Goal: Obtain resource: Download file/media

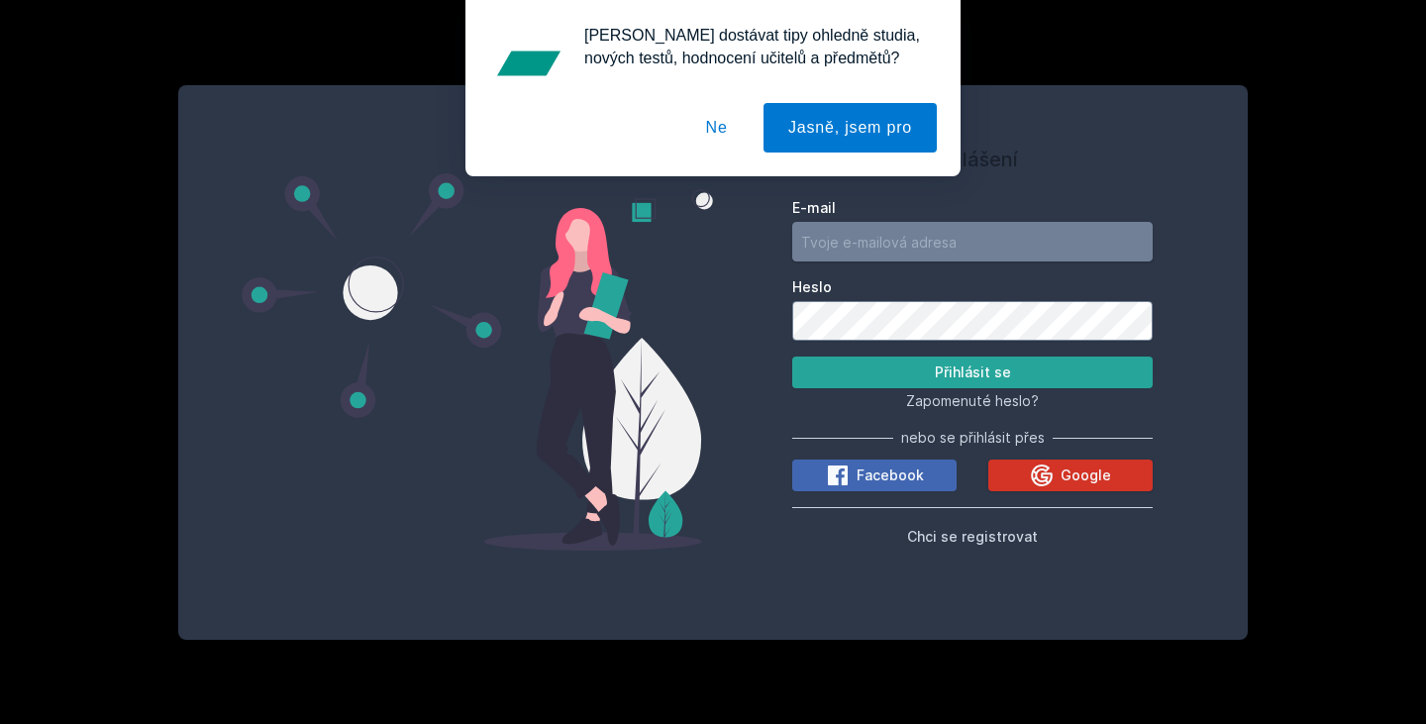
type input "[EMAIL_ADDRESS][DOMAIN_NAME]"
click at [1021, 479] on button "Google" at bounding box center [1070, 475] width 164 height 32
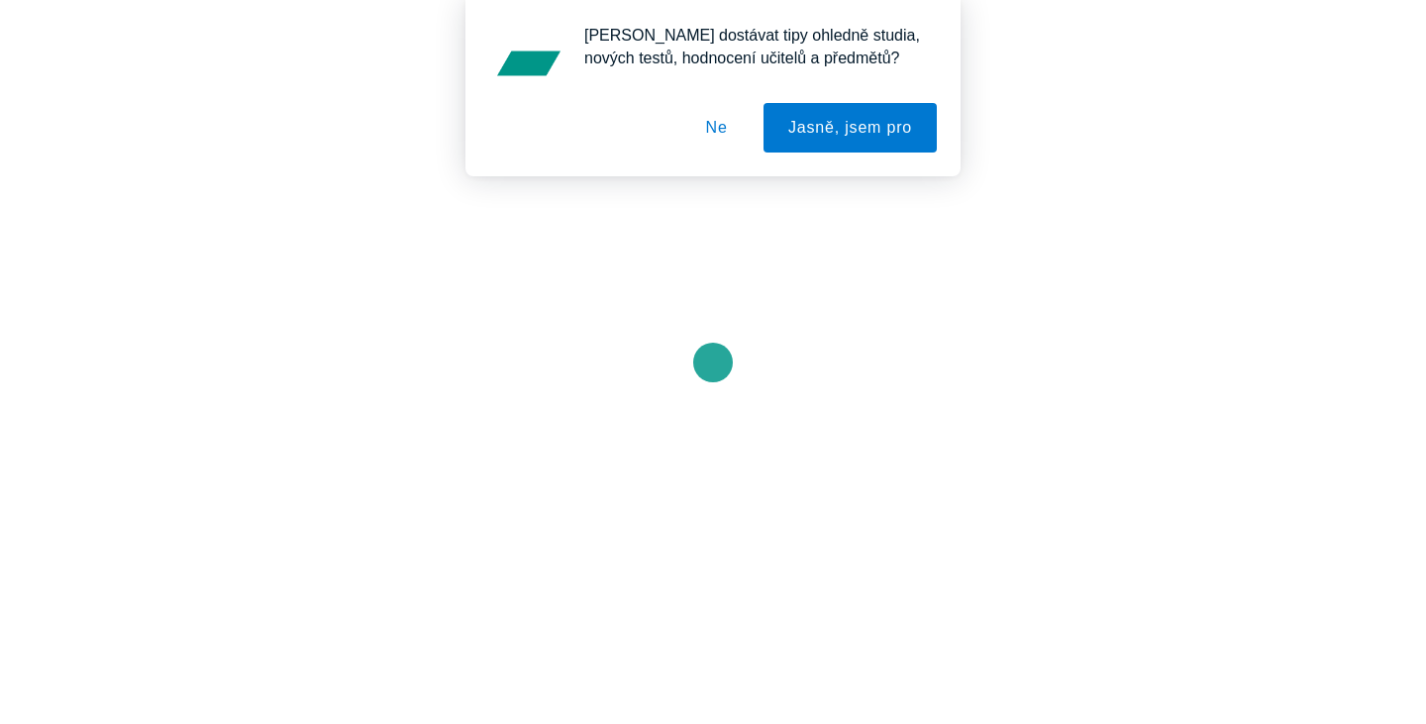
click at [699, 131] on button "Ne" at bounding box center [716, 128] width 71 height 50
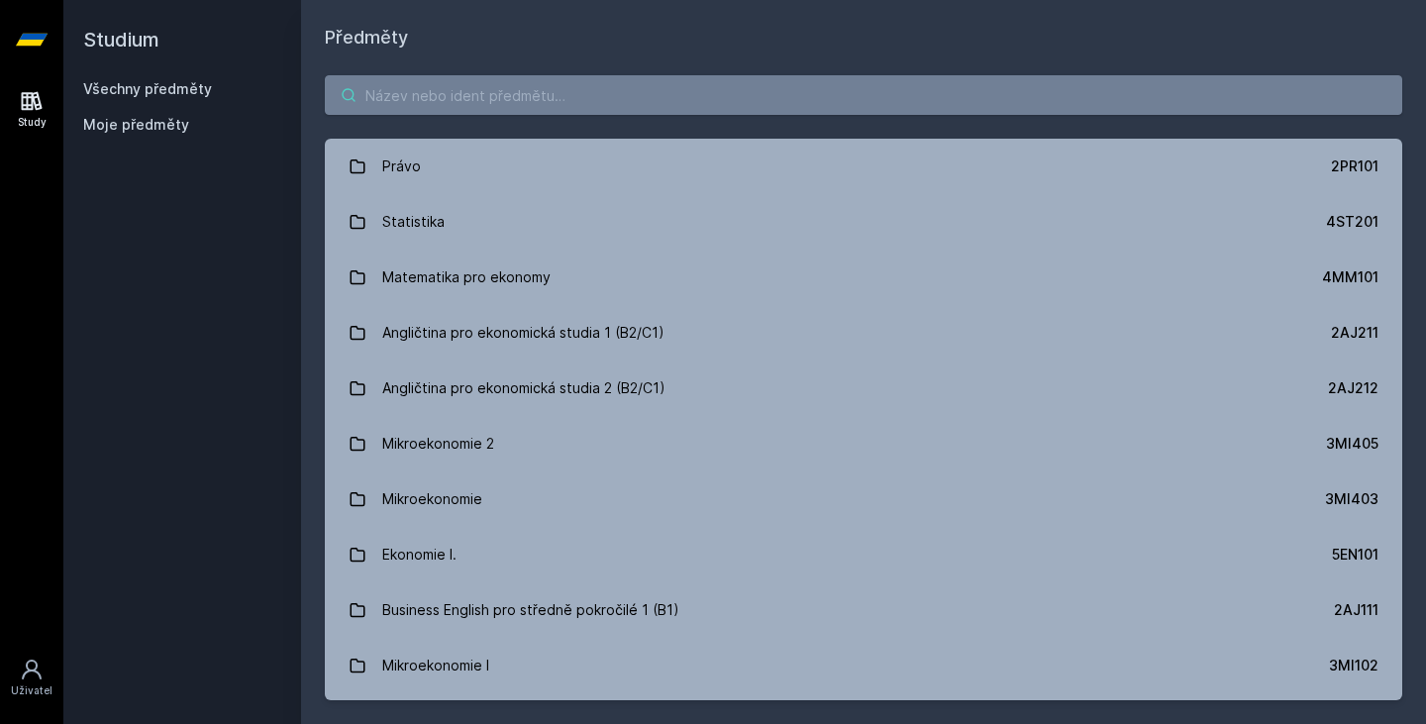
click at [523, 110] on input "search" at bounding box center [863, 95] width 1077 height 40
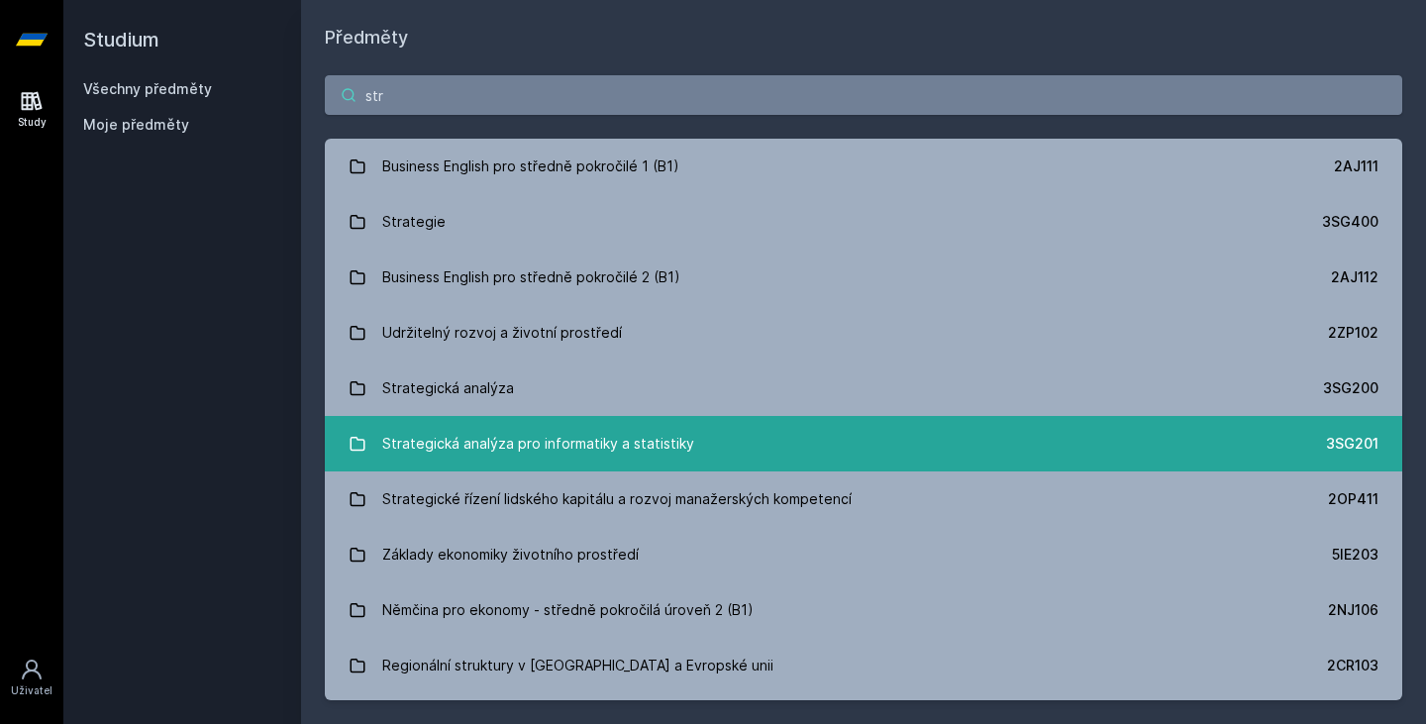
type input "str"
click at [709, 449] on link "Strategická analýza pro informatiky a statistiky 3SG201" at bounding box center [863, 443] width 1077 height 55
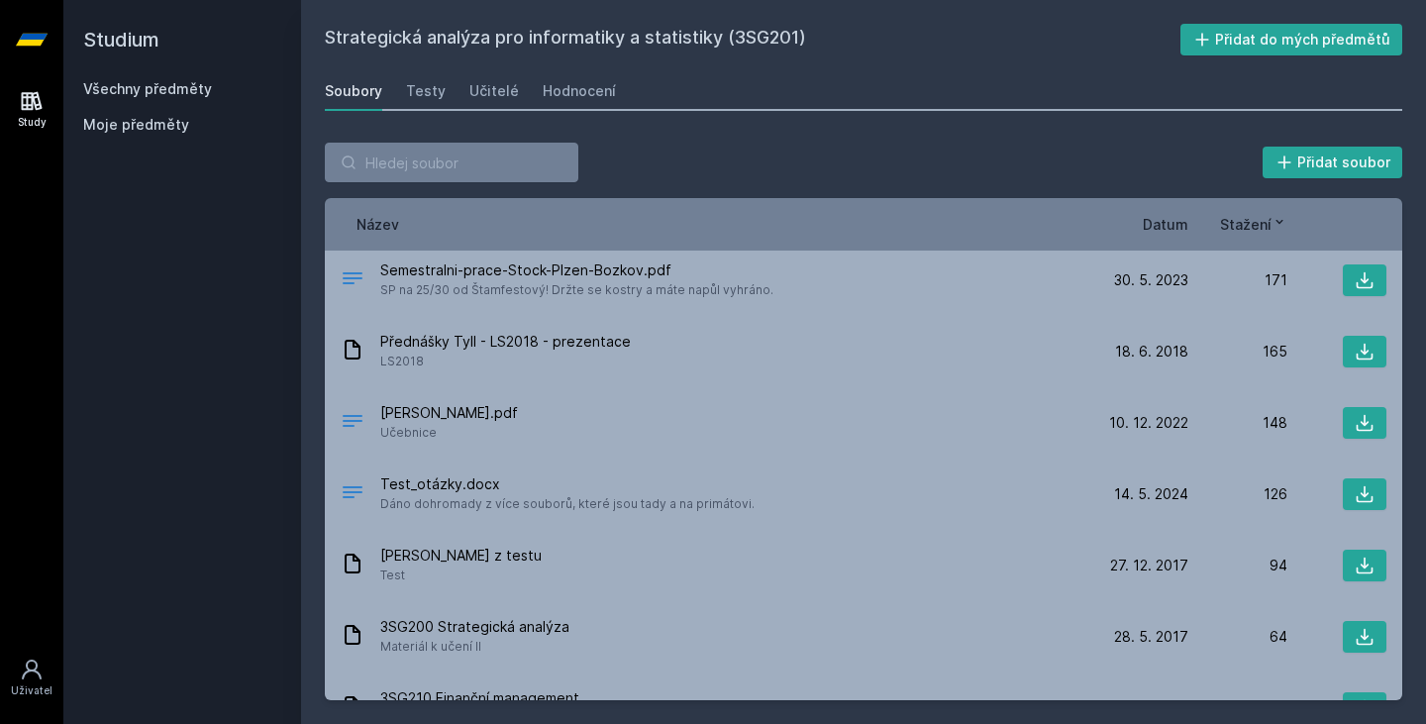
scroll to position [437, 0]
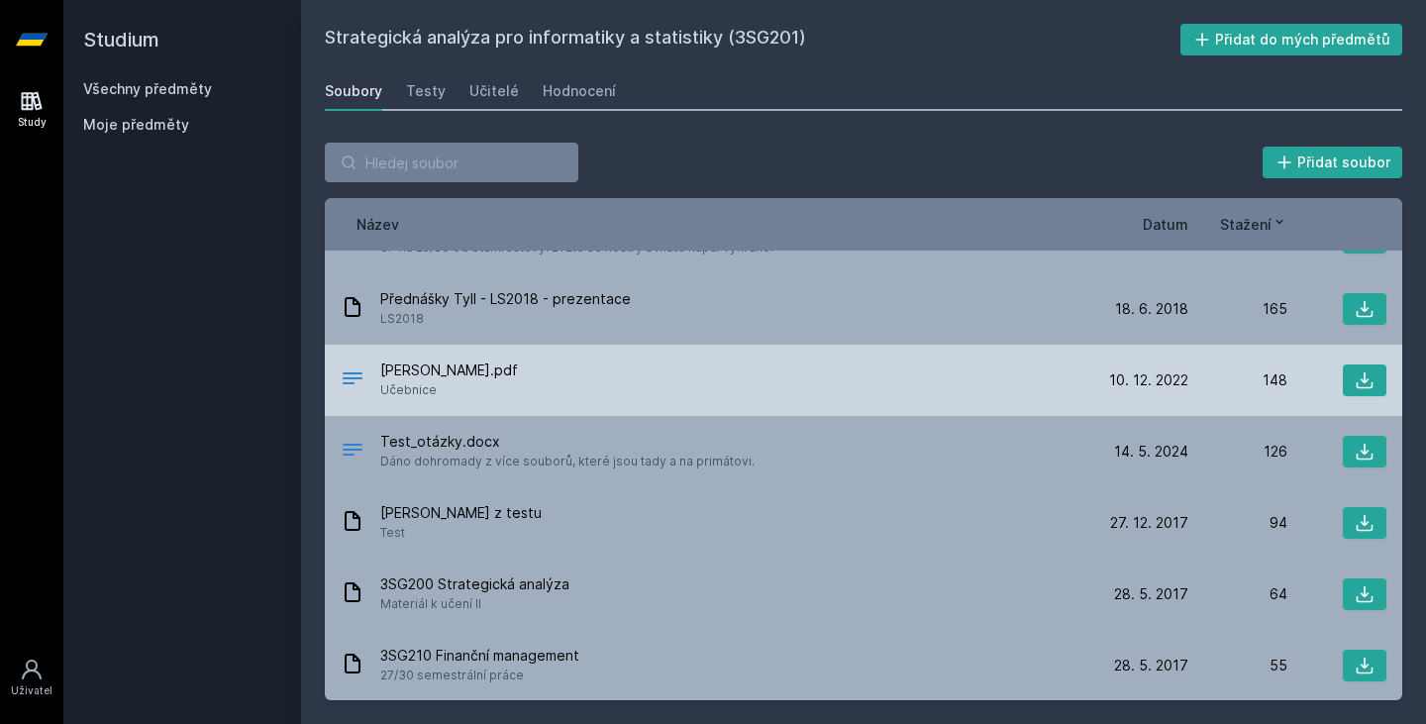
click at [1367, 363] on div "[PERSON_NAME].pdf Učebnice [DATE] [DATE] 148" at bounding box center [863, 380] width 1077 height 71
click at [1363, 371] on icon at bounding box center [1364, 380] width 20 height 20
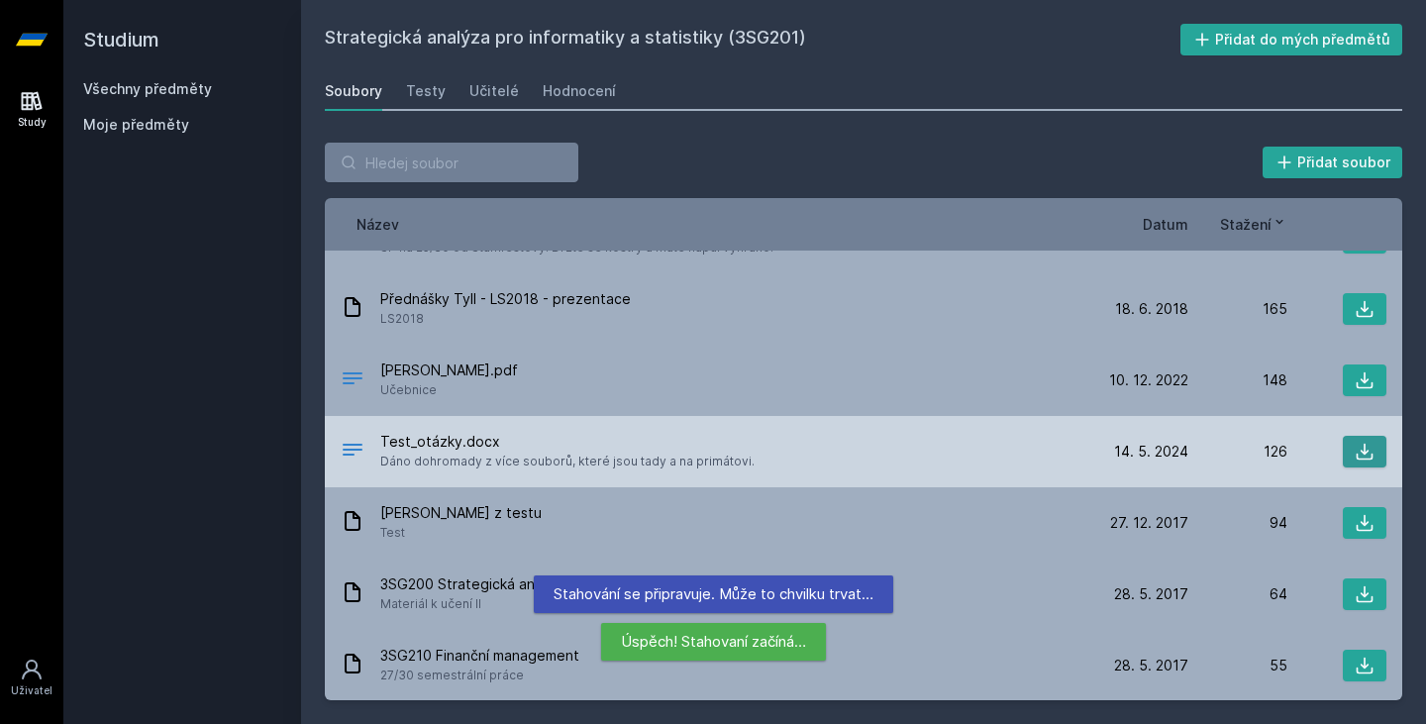
click at [1358, 451] on icon at bounding box center [1364, 452] width 20 height 20
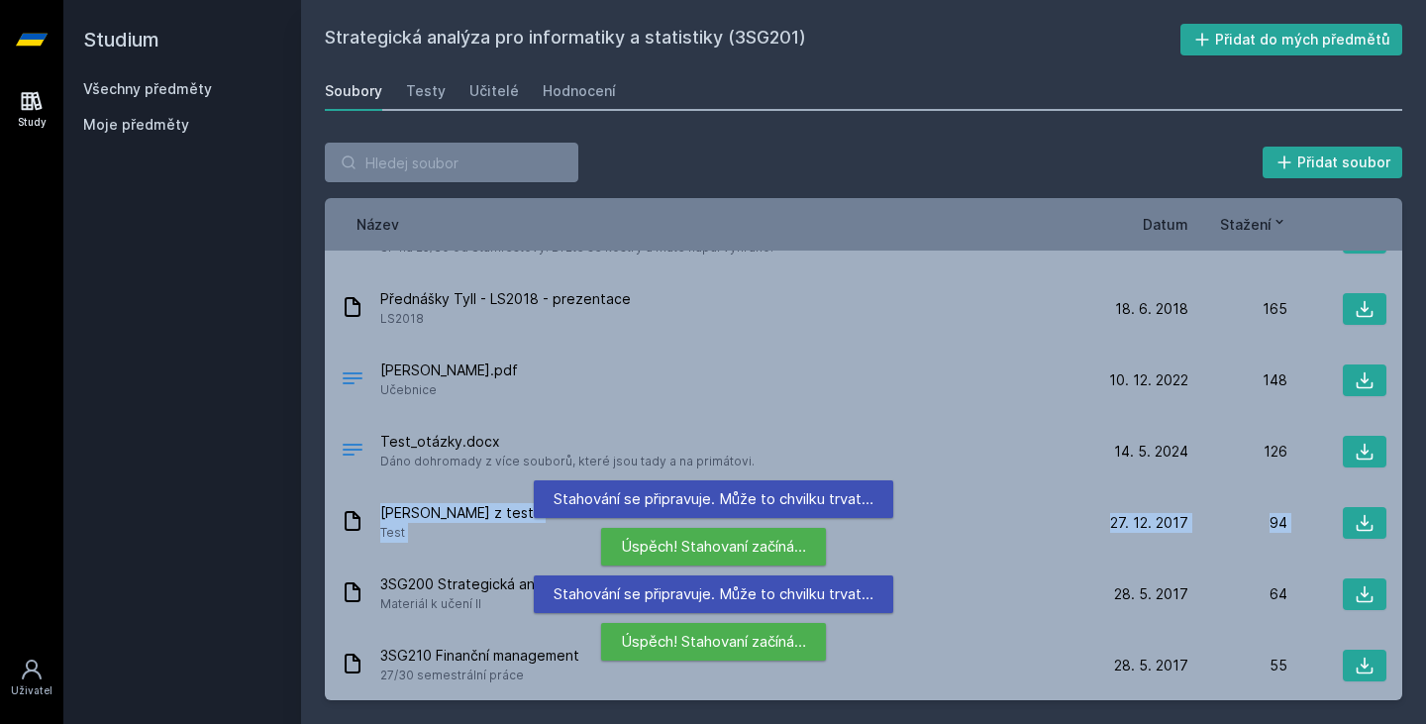
drag, startPoint x: 1415, startPoint y: 446, endPoint x: 1418, endPoint y: 493, distance: 47.6
click at [1418, 493] on div "Přidat soubor Řazení: Název Datum Stažení Název Datum Stažení Test LS2019.zip […" at bounding box center [863, 421] width 1125 height 605
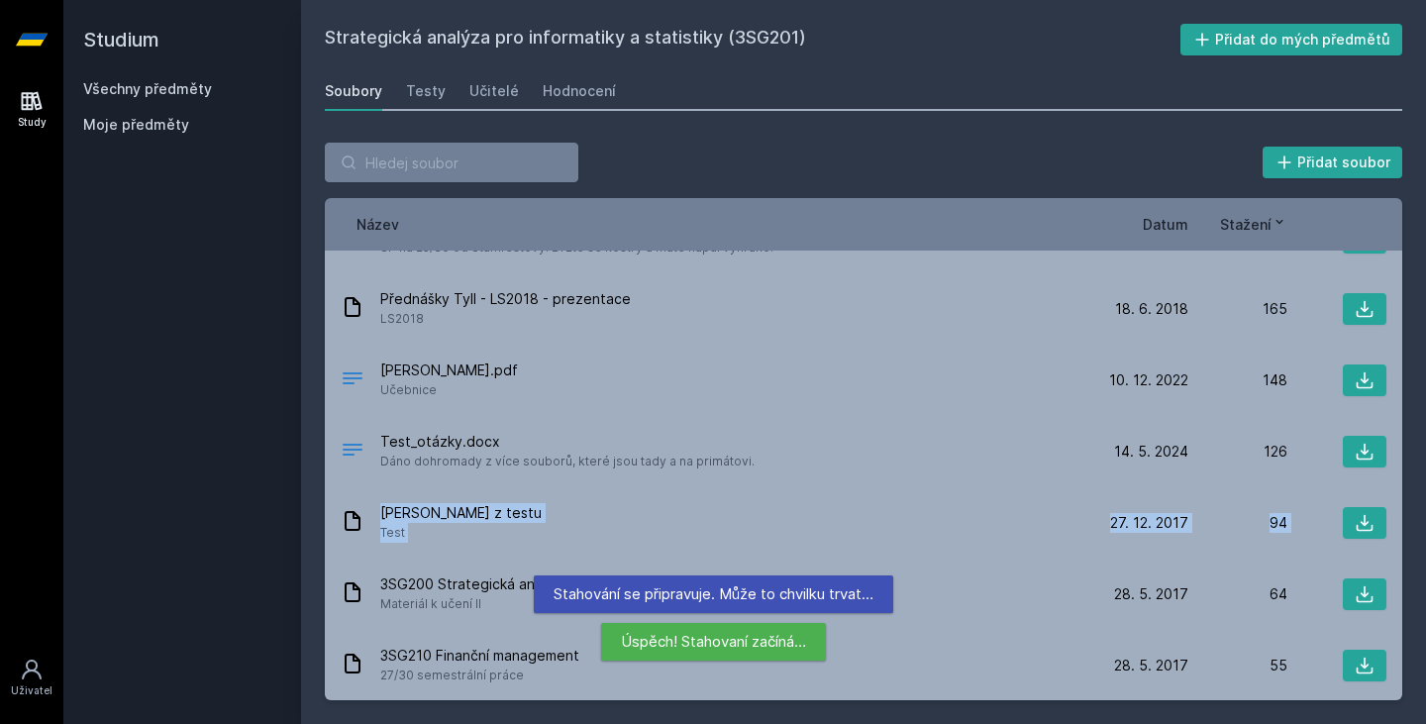
click at [1411, 709] on div at bounding box center [1411, 709] width 0 height 0
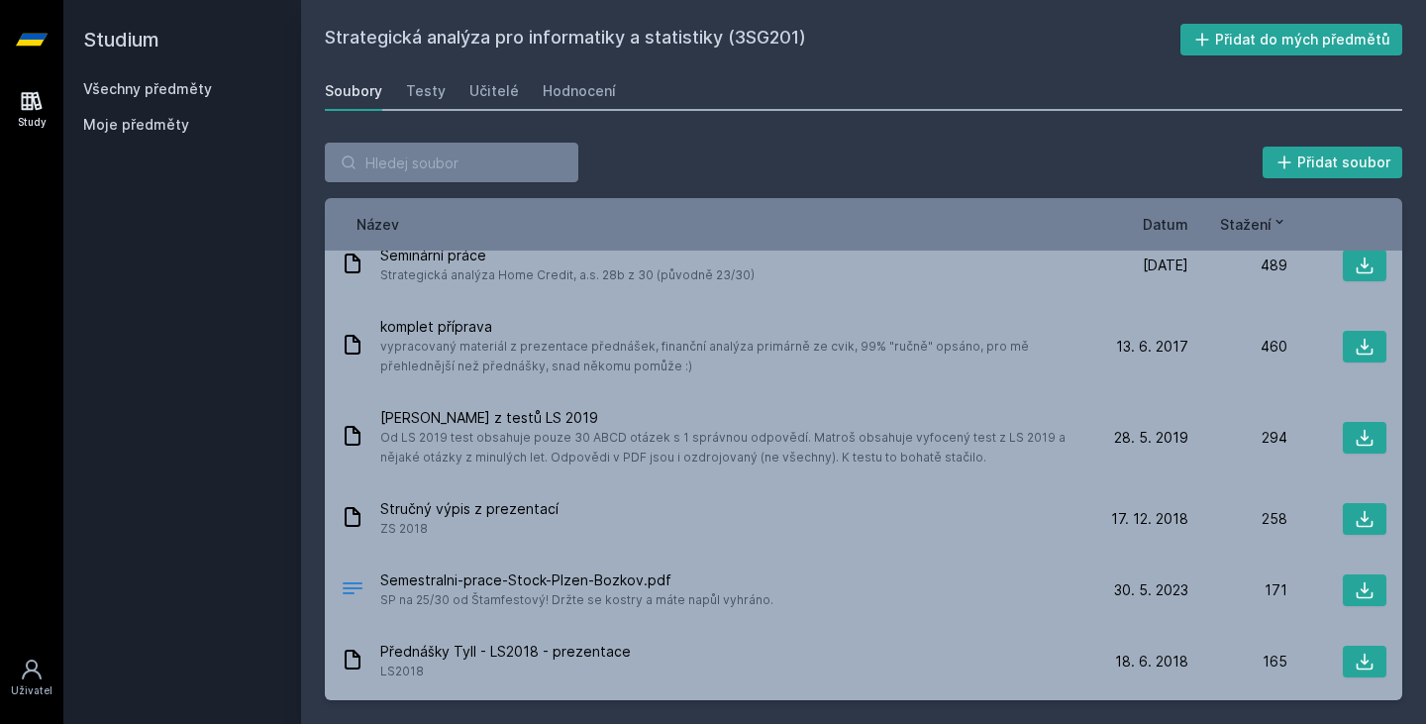
scroll to position [0, 0]
